Goal: Information Seeking & Learning: Learn about a topic

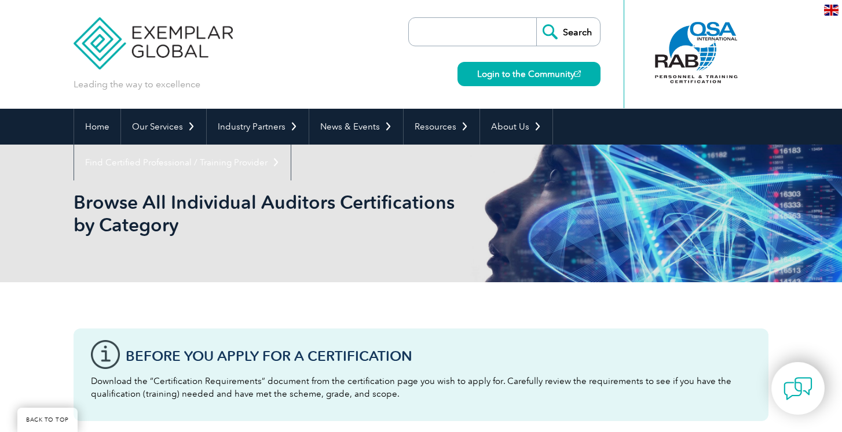
scroll to position [1239, 0]
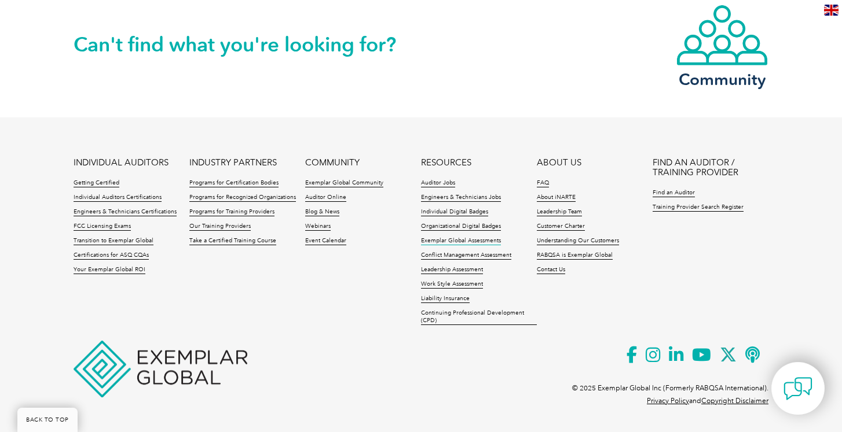
click at [490, 240] on link "Exemplar Global Assessments" at bounding box center [461, 241] width 80 height 8
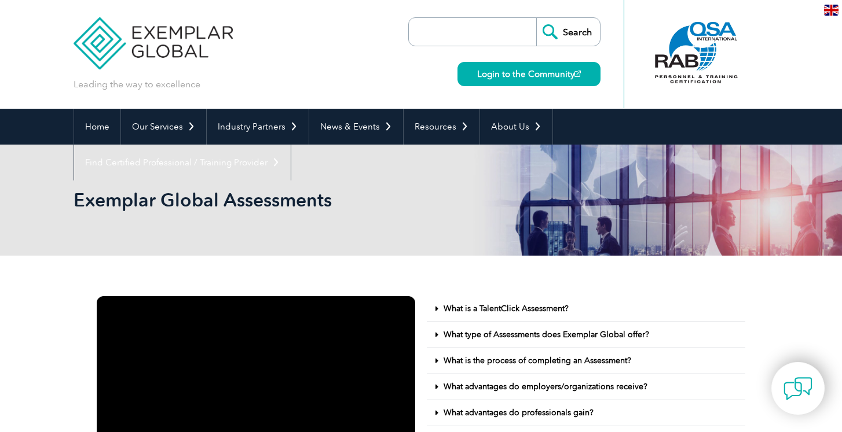
click at [465, 41] on input "search" at bounding box center [475, 32] width 122 height 28
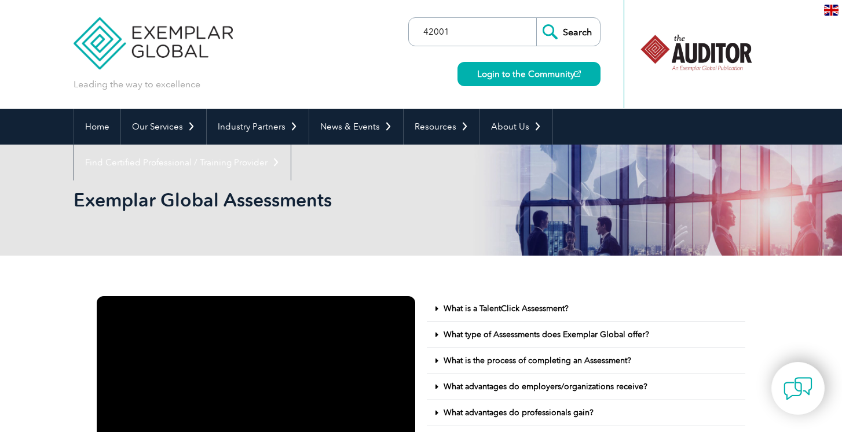
type input "42001"
click at [567, 29] on input "Search" at bounding box center [568, 32] width 64 height 28
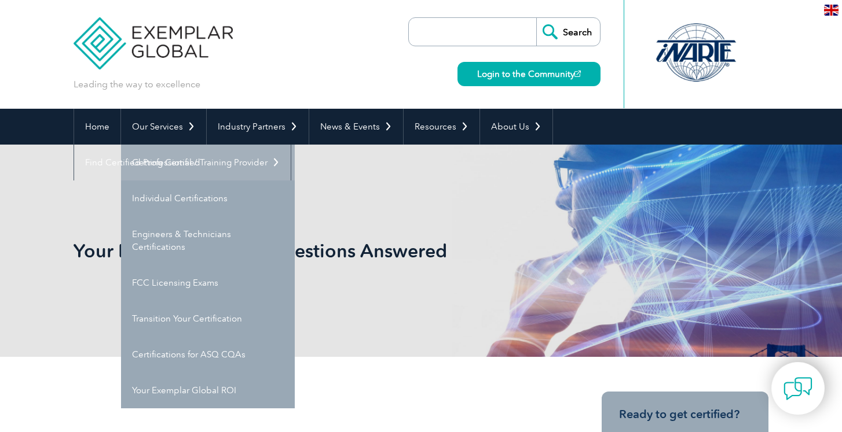
click at [177, 167] on link "Getting Certified" at bounding box center [208, 163] width 174 height 36
